Goal: Task Accomplishment & Management: Use online tool/utility

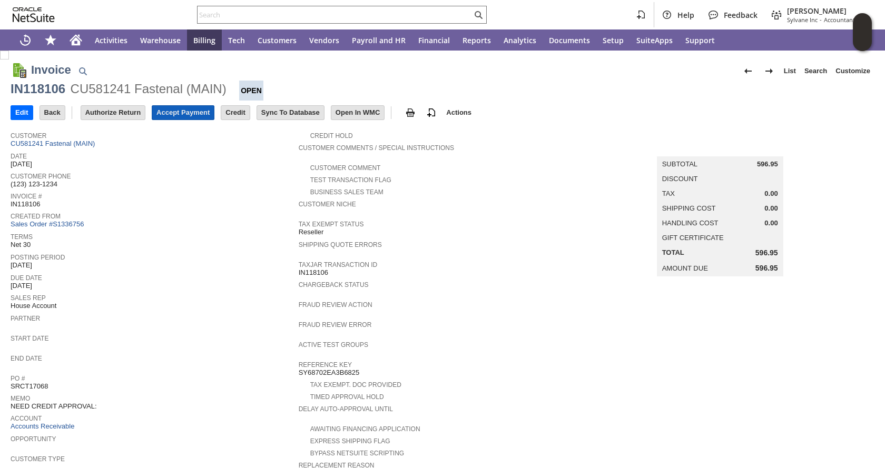
click at [198, 110] on input "Accept Payment" at bounding box center [183, 113] width 62 height 14
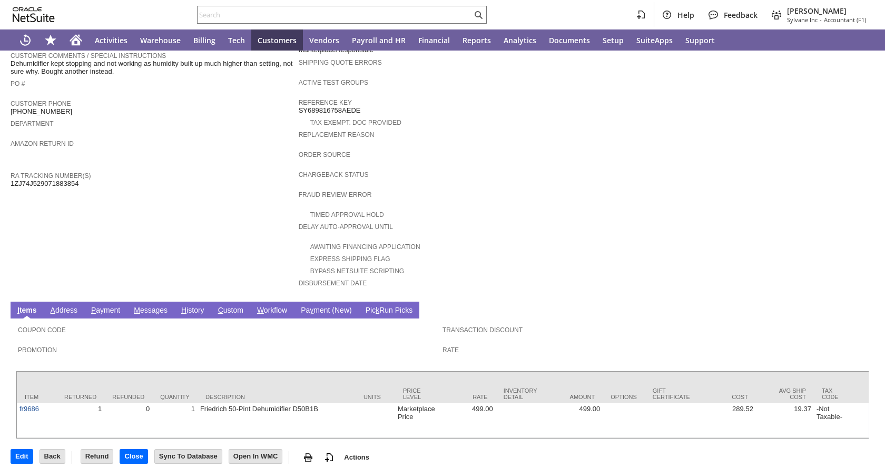
scroll to position [285, 0]
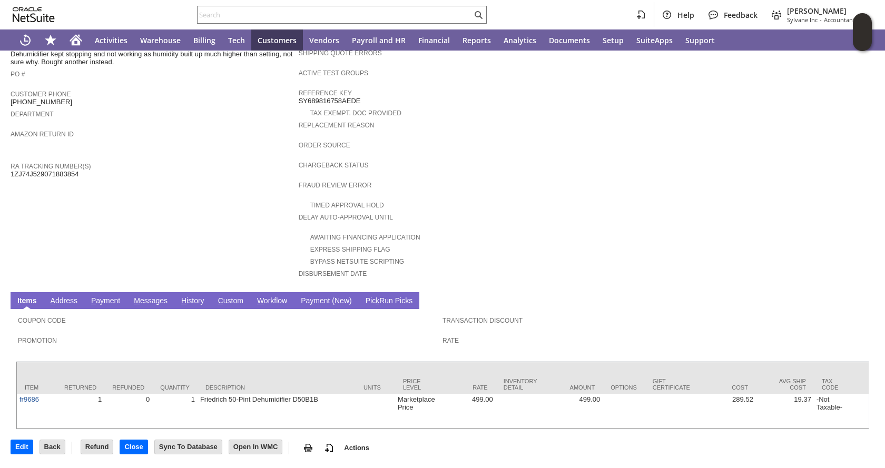
click at [197, 297] on link "H istory" at bounding box center [193, 302] width 28 height 10
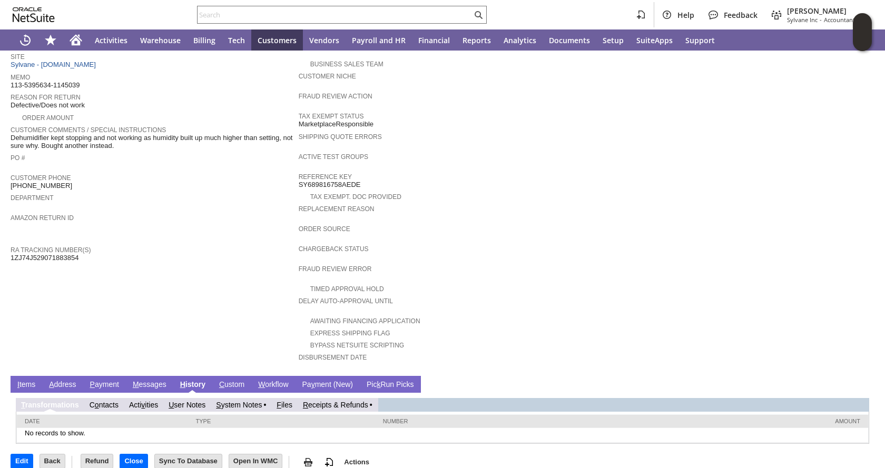
scroll to position [0, 0]
click at [331, 401] on link "R eceipts & Refunds" at bounding box center [335, 405] width 65 height 8
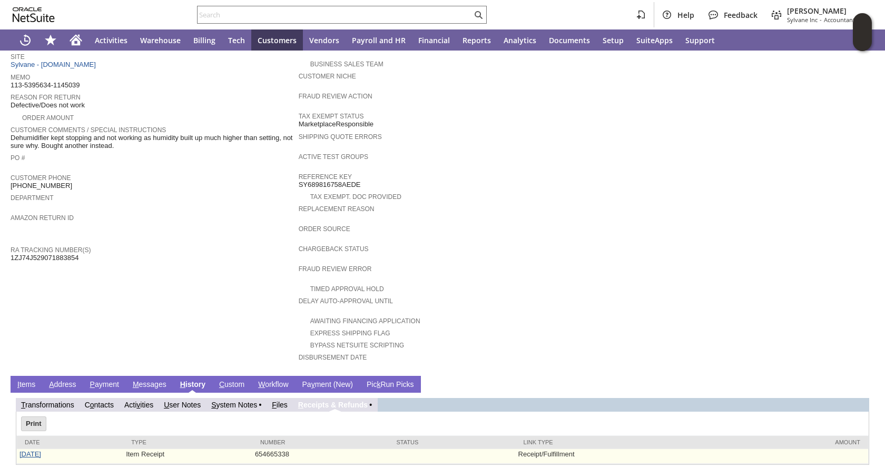
click at [41, 451] on link "[DATE]" at bounding box center [30, 455] width 22 height 8
